Goal: Task Accomplishment & Management: Complete application form

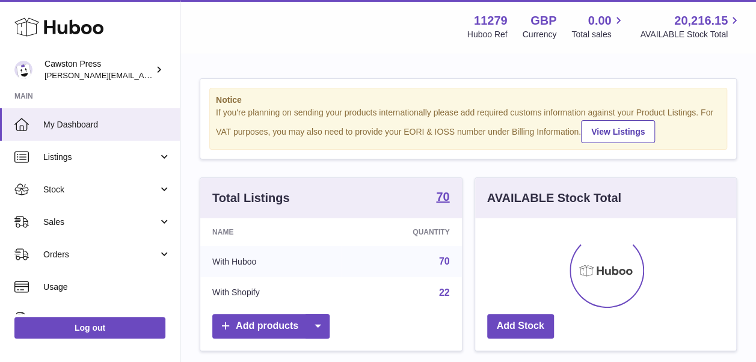
scroll to position [188, 261]
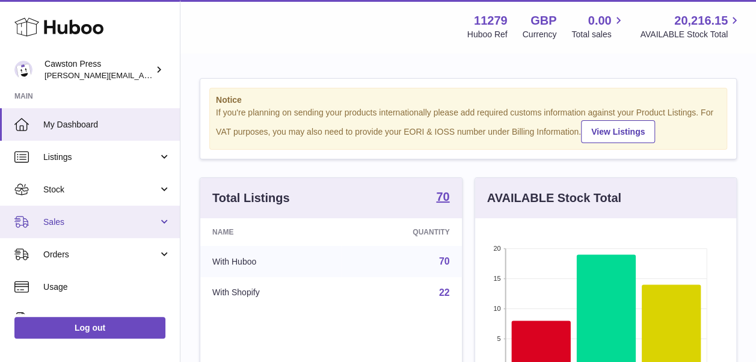
click at [98, 220] on span "Sales" at bounding box center [100, 222] width 115 height 11
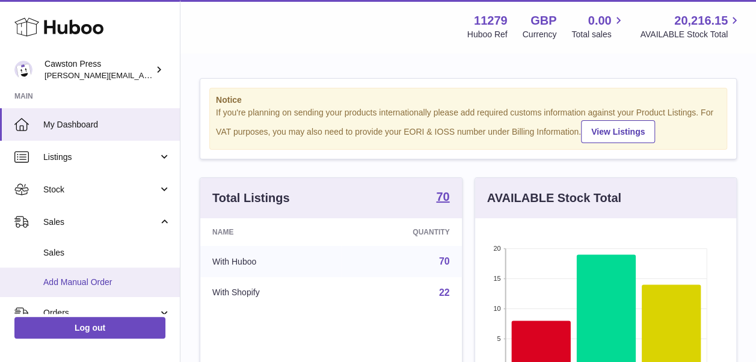
click at [97, 289] on link "Add Manual Order" at bounding box center [90, 282] width 180 height 29
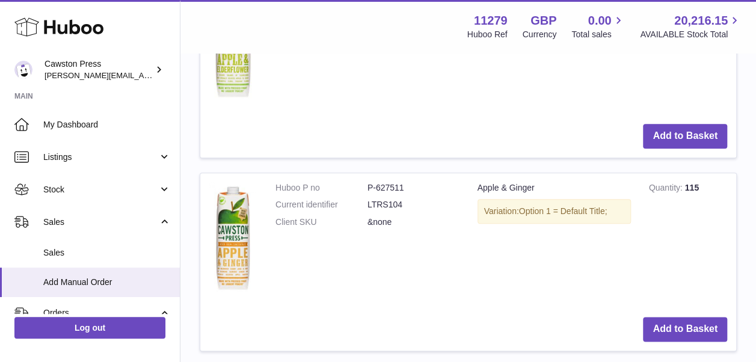
scroll to position [612, 0]
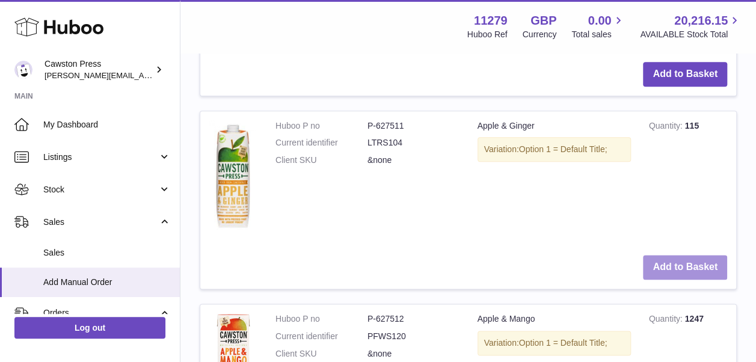
click at [653, 265] on button "Add to Basket" at bounding box center [685, 267] width 84 height 25
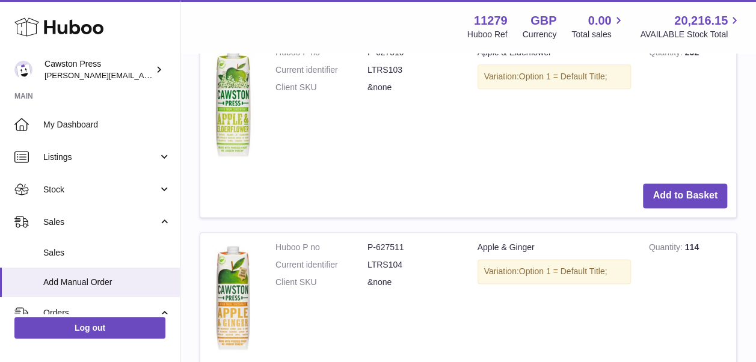
scroll to position [680, 0]
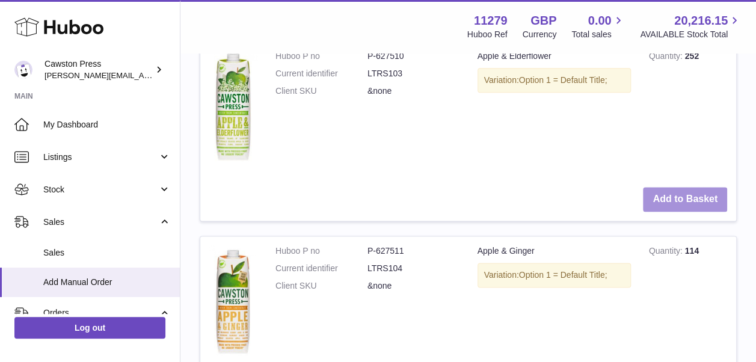
click at [683, 194] on button "Add to Basket" at bounding box center [685, 199] width 84 height 25
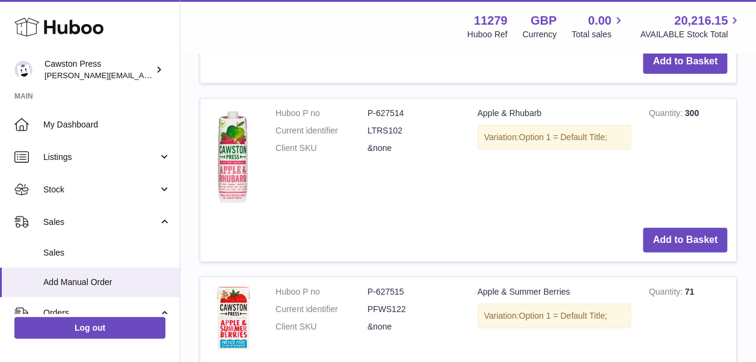
scroll to position [1493, 0]
click at [687, 232] on button "Add to Basket" at bounding box center [685, 239] width 84 height 25
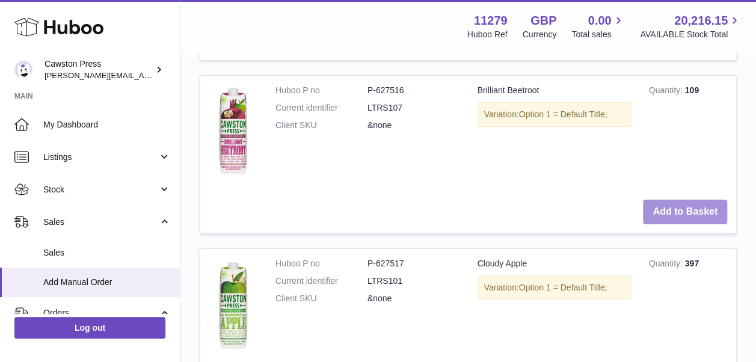
scroll to position [2016, 0]
click at [673, 203] on button "Add to Basket" at bounding box center [685, 212] width 84 height 25
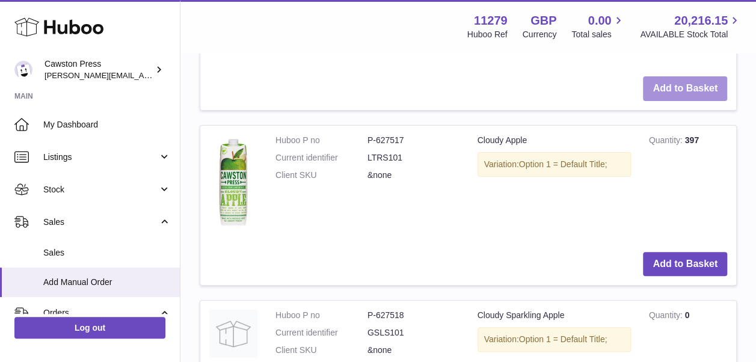
scroll to position [2317, 0]
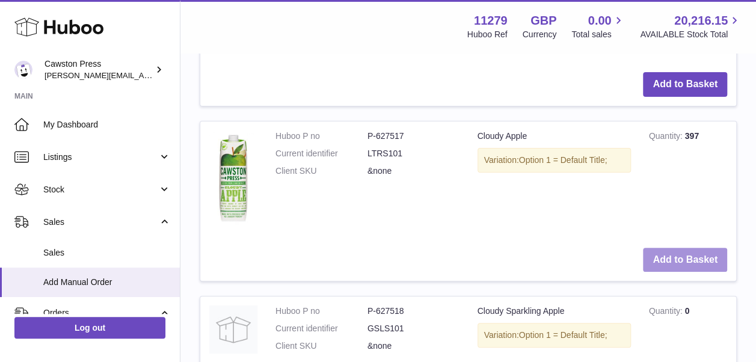
click at [677, 259] on button "Add to Basket" at bounding box center [685, 260] width 84 height 25
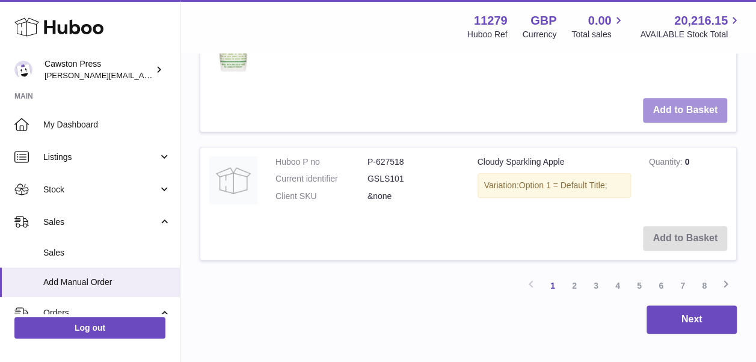
scroll to position [2702, 0]
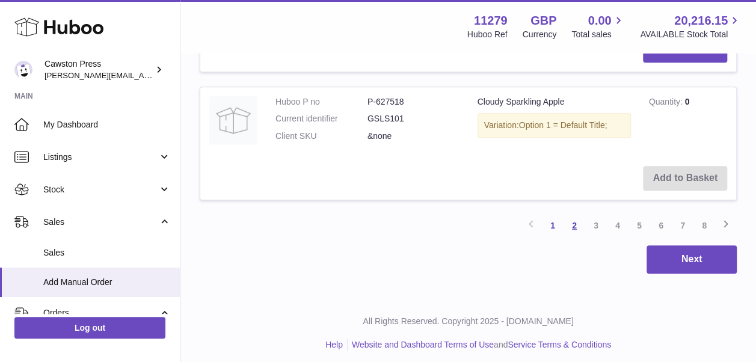
click at [575, 221] on link "2" at bounding box center [575, 226] width 22 height 22
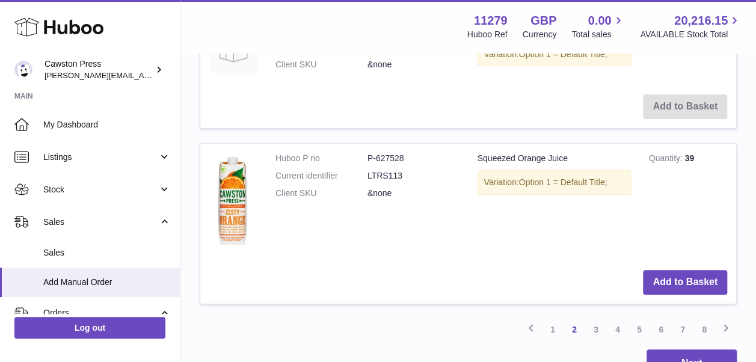
scroll to position [2424, 0]
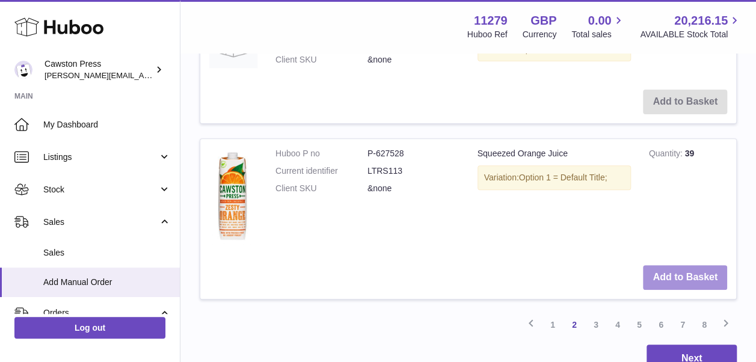
click at [666, 268] on button "Add to Basket" at bounding box center [685, 277] width 84 height 25
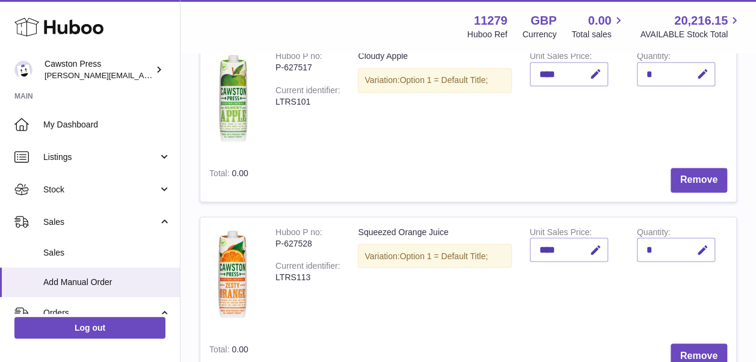
scroll to position [1012, 0]
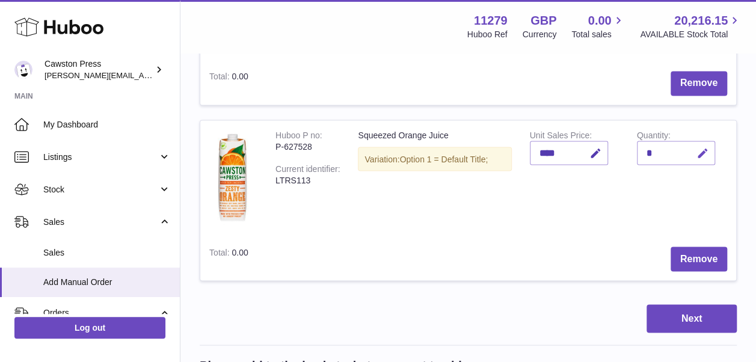
click at [703, 153] on icon "button" at bounding box center [703, 153] width 13 height 13
type input "*"
click at [703, 153] on icon "submit" at bounding box center [703, 152] width 11 height 11
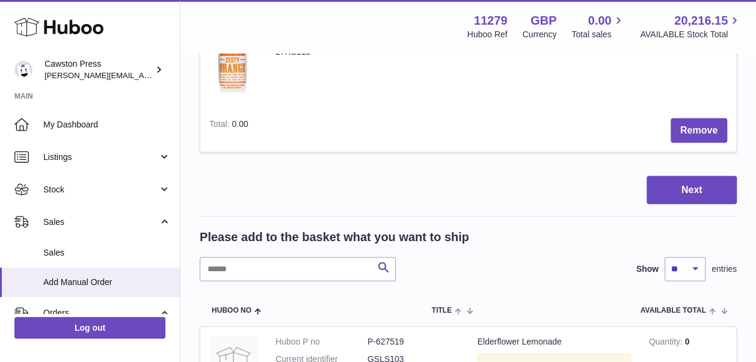
scroll to position [1216, 0]
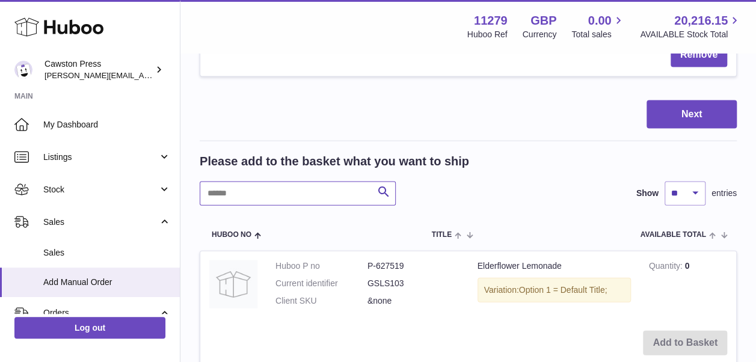
click at [292, 187] on input "text" at bounding box center [298, 194] width 196 height 24
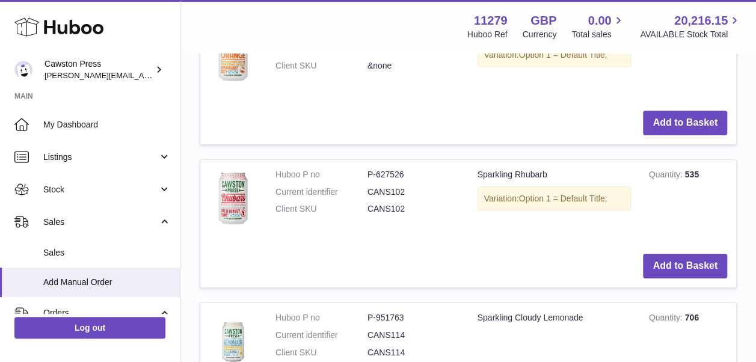
scroll to position [1750, 0]
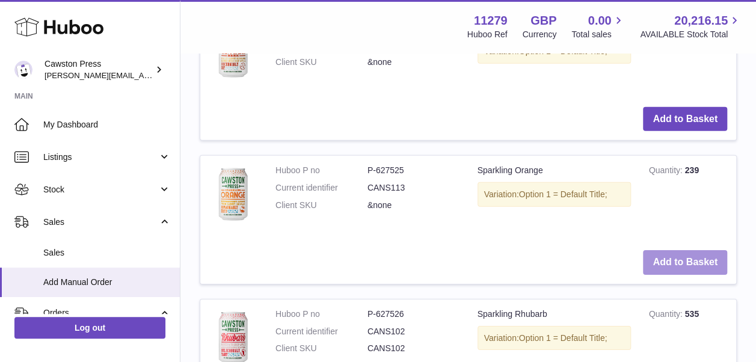
type input "****"
click at [679, 256] on button "Add to Basket" at bounding box center [685, 262] width 84 height 25
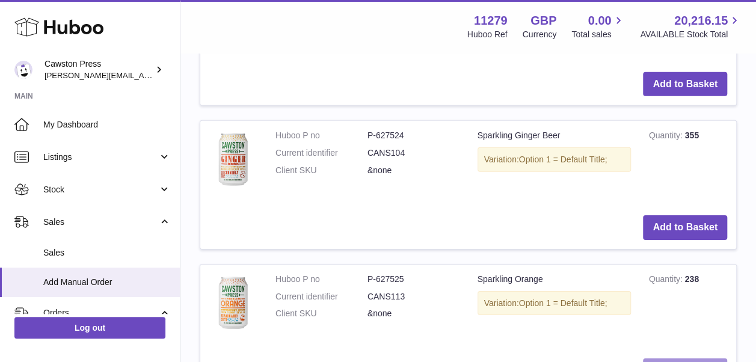
scroll to position [1763, 0]
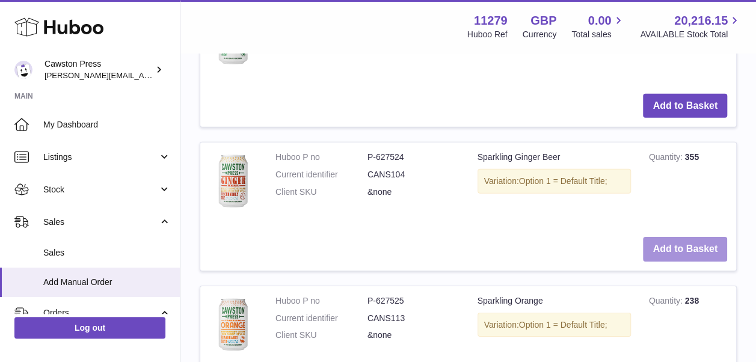
click at [663, 251] on button "Add to Basket" at bounding box center [685, 249] width 84 height 25
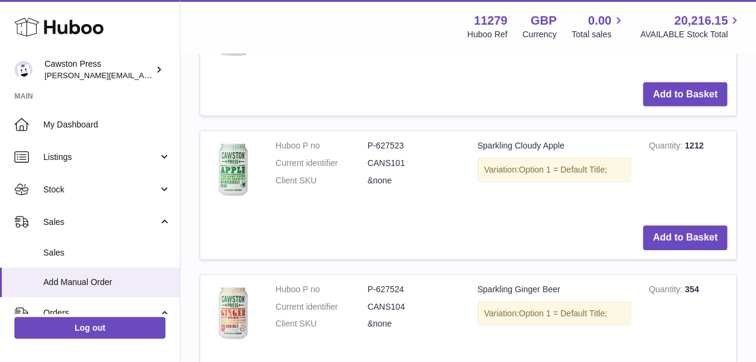
scroll to position [1773, 0]
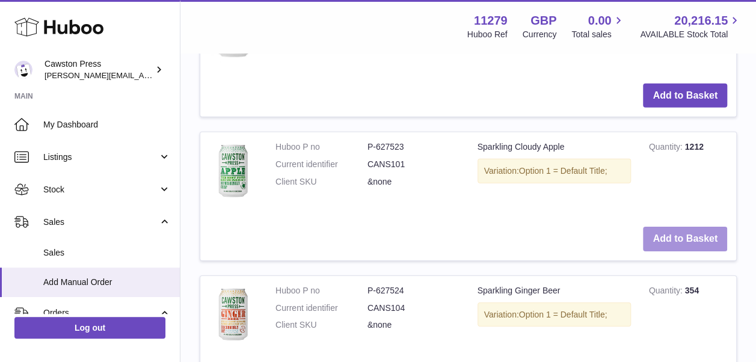
click at [659, 239] on button "Add to Basket" at bounding box center [685, 239] width 84 height 25
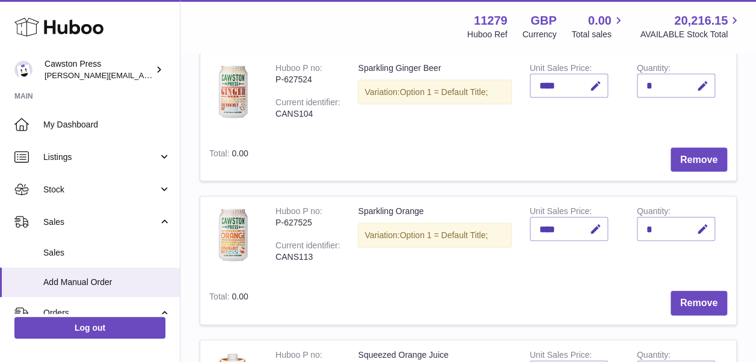
scroll to position [1222, 0]
click at [708, 225] on icon "button" at bounding box center [703, 229] width 13 height 13
type input "**"
click at [704, 224] on icon "submit" at bounding box center [703, 229] width 11 height 11
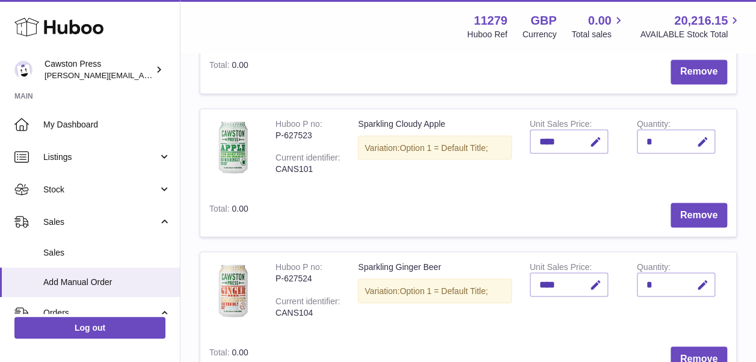
scroll to position [1025, 0]
click at [703, 280] on icon "button" at bounding box center [703, 283] width 13 height 13
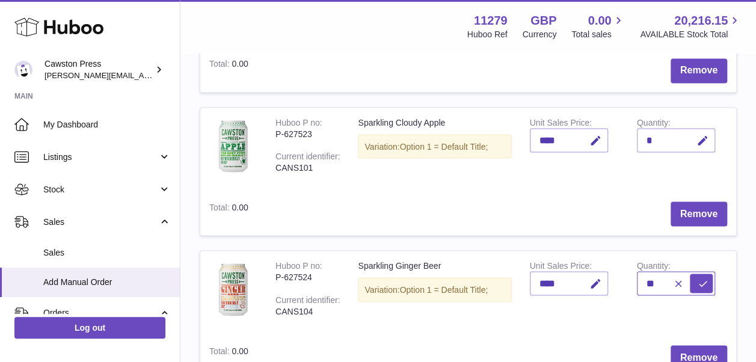
type input "**"
click at [703, 280] on icon "submit" at bounding box center [703, 283] width 11 height 11
click at [700, 141] on icon "button" at bounding box center [703, 140] width 13 height 13
type input "**"
click at [700, 139] on icon "submit" at bounding box center [703, 140] width 11 height 11
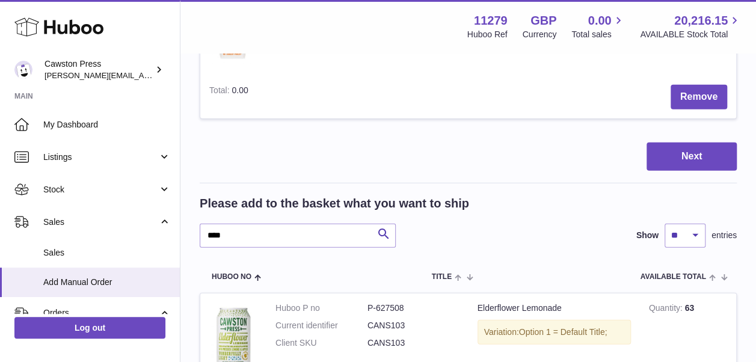
scroll to position [1589, 0]
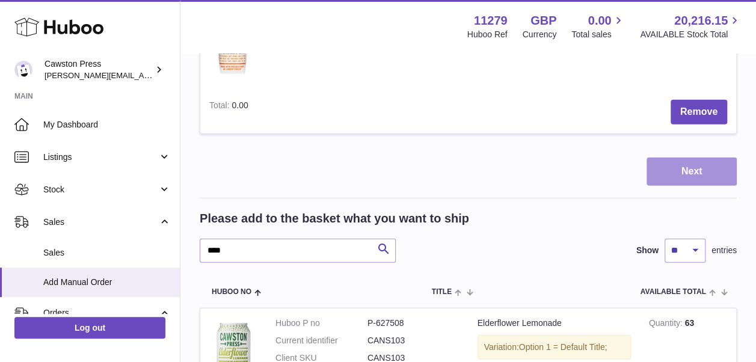
click at [666, 170] on button "Next" at bounding box center [692, 172] width 90 height 28
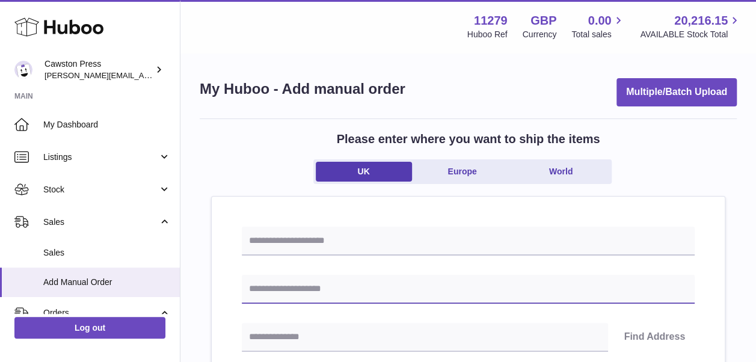
click at [339, 286] on input "text" at bounding box center [468, 289] width 453 height 29
type input "*"
type input "**********"
type input "*******"
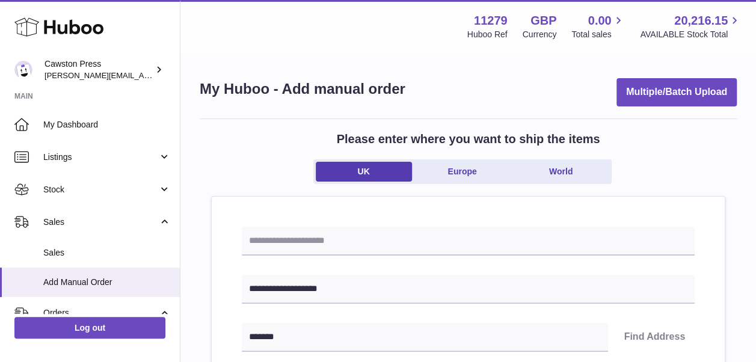
type input "**********"
type input "*********"
type input "**********"
type input "******"
type input "*******"
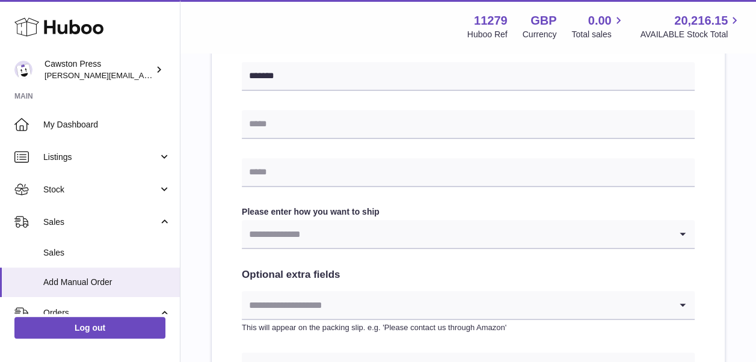
scroll to position [647, 0]
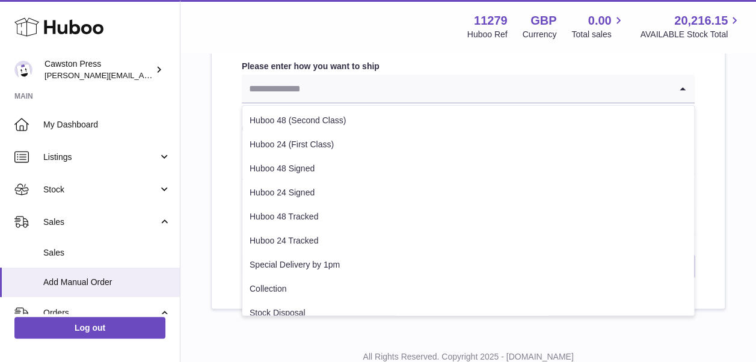
click at [377, 89] on input "Search for option" at bounding box center [456, 89] width 429 height 28
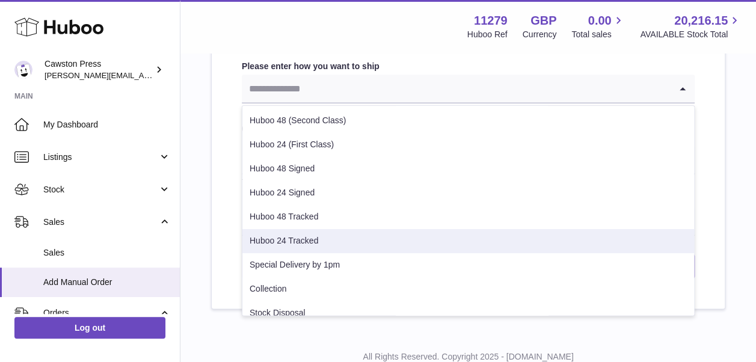
click at [360, 239] on li "Huboo 24 Tracked" at bounding box center [468, 241] width 452 height 24
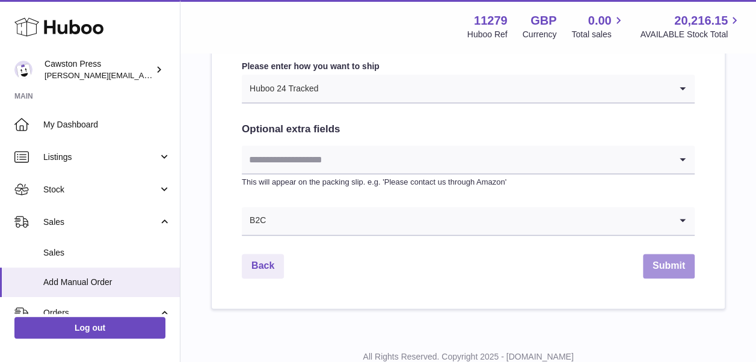
click at [685, 268] on button "Submit" at bounding box center [669, 266] width 52 height 25
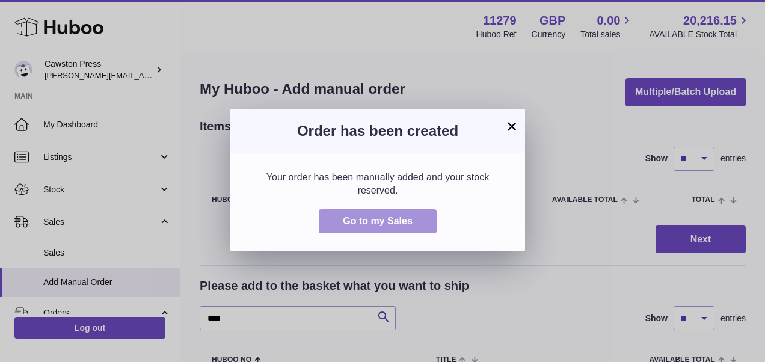
click at [389, 227] on button "Go to my Sales" at bounding box center [378, 221] width 118 height 25
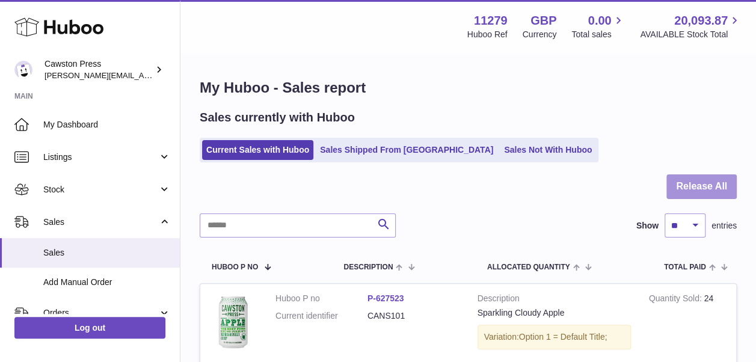
click at [712, 180] on button "Release All" at bounding box center [701, 186] width 70 height 25
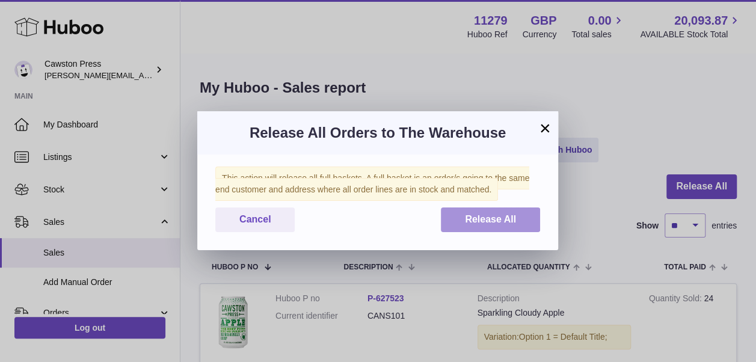
click at [513, 217] on span "Release All" at bounding box center [490, 219] width 51 height 10
